Goal: Find specific page/section: Find specific page/section

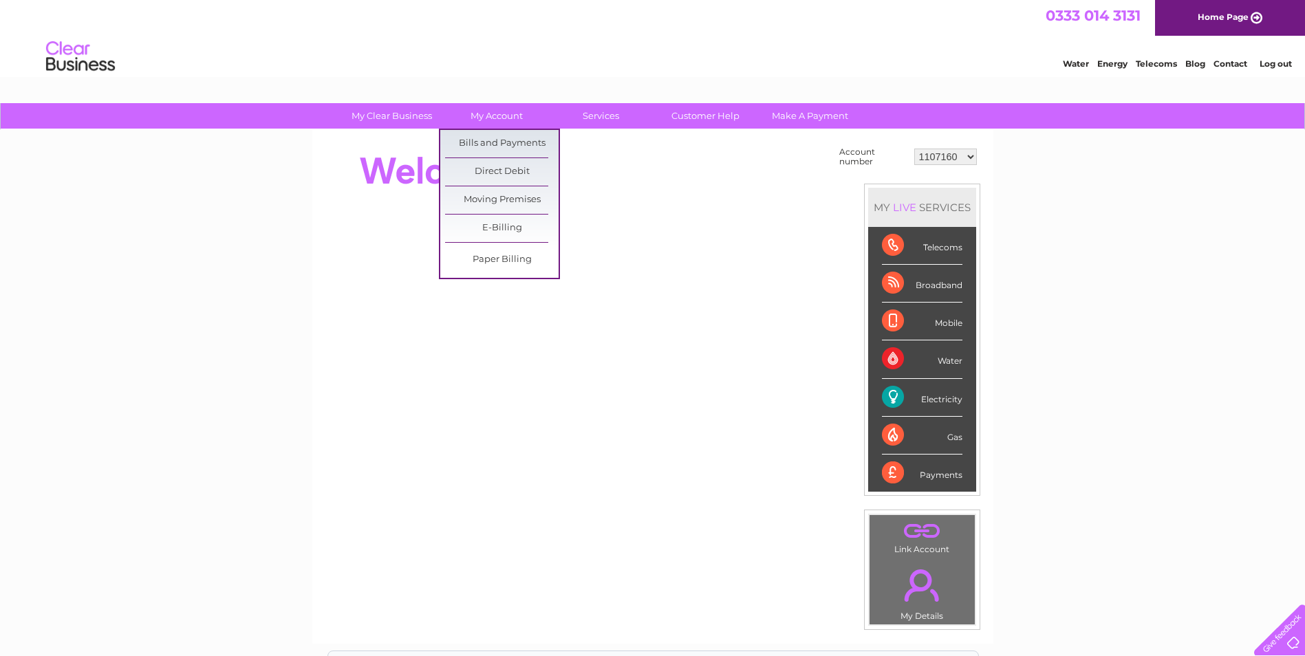
click at [493, 138] on link "Bills and Payments" at bounding box center [501, 144] width 113 height 28
